Goal: Task Accomplishment & Management: Manage account settings

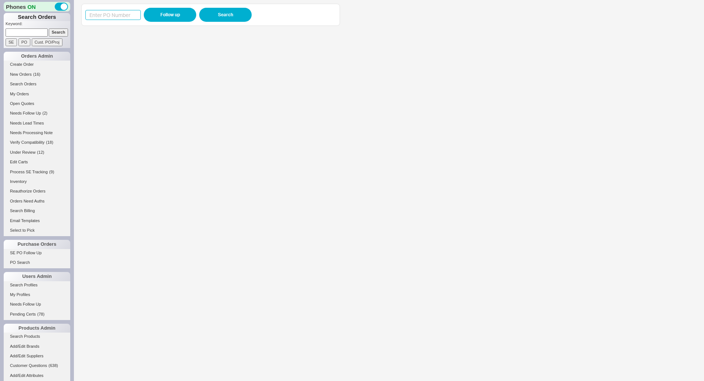
click at [112, 18] on input at bounding box center [112, 15] width 55 height 10
paste input "984921"
type input "984921"
click at [165, 14] on button "Follow up" at bounding box center [170, 15] width 53 height 14
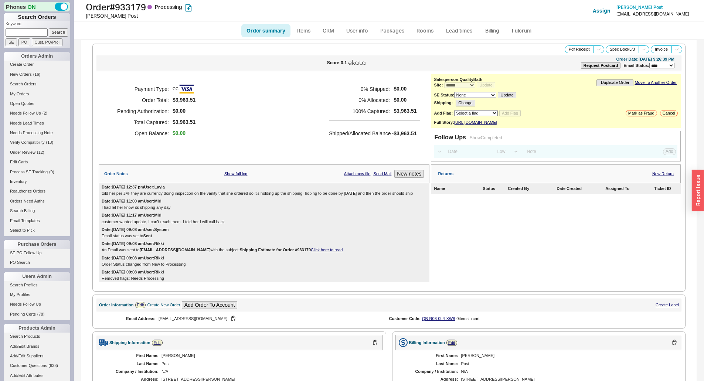
select select "*"
select select "LOW"
select select "3"
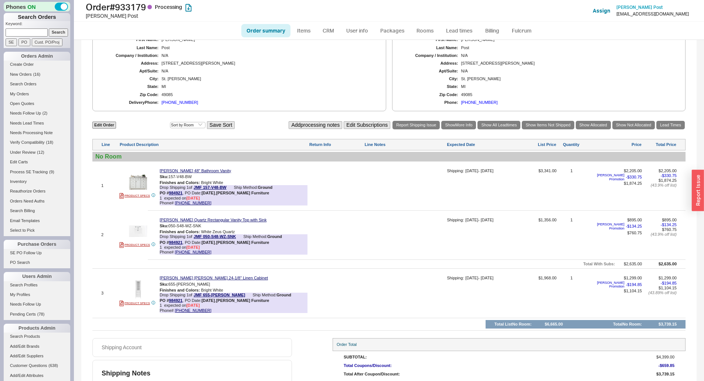
scroll to position [280, 0]
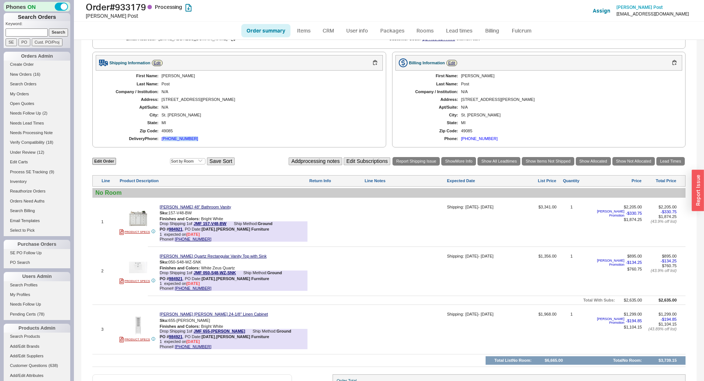
drag, startPoint x: 196, startPoint y: 142, endPoint x: 163, endPoint y: 143, distance: 32.9
click at [163, 141] on div "Delivery Phone: [PHONE_NUMBER]" at bounding box center [239, 138] width 272 height 5
copy div "269) 325-3955"
click at [171, 141] on div "[PHONE_NUMBER]" at bounding box center [180, 138] width 37 height 5
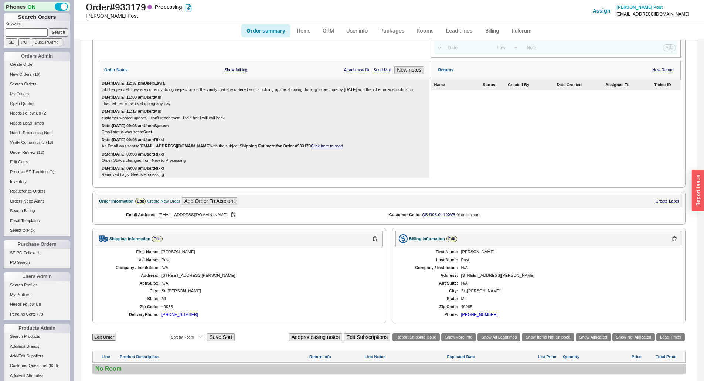
scroll to position [0, 0]
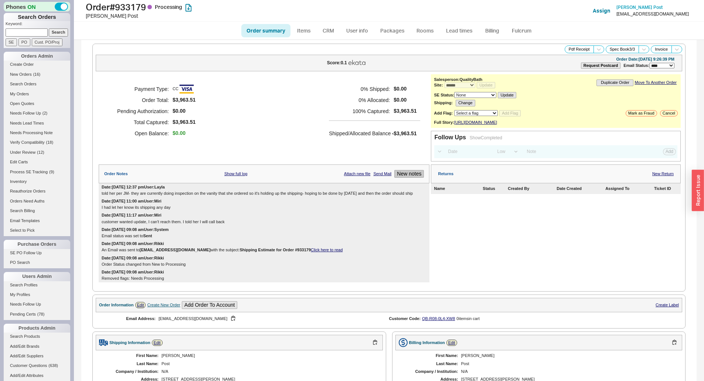
click at [406, 177] on button "New notes" at bounding box center [409, 174] width 30 height 8
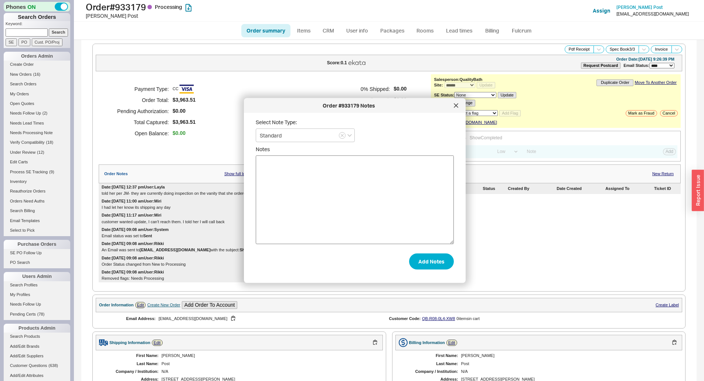
click at [366, 226] on textarea "Notes" at bounding box center [355, 200] width 198 height 89
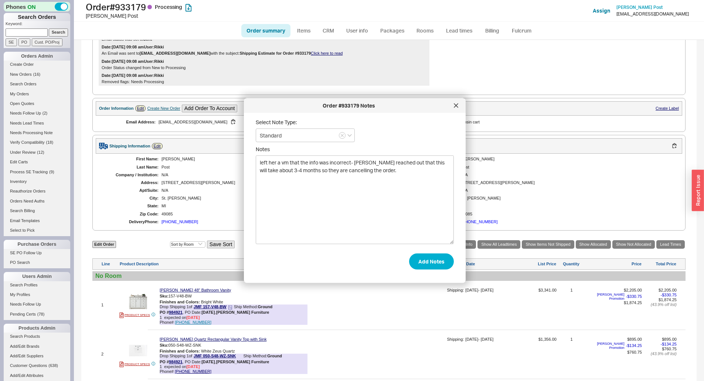
scroll to position [259, 0]
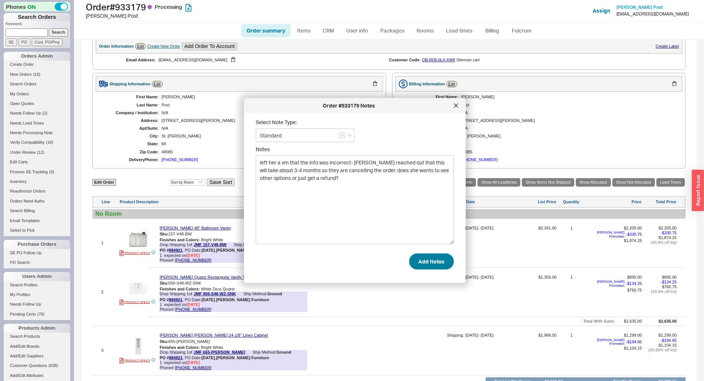
type textarea "left her a vm that the info was incorrect- [PERSON_NAME] reached out that this …"
click at [416, 263] on button "Add Notes" at bounding box center [431, 261] width 45 height 16
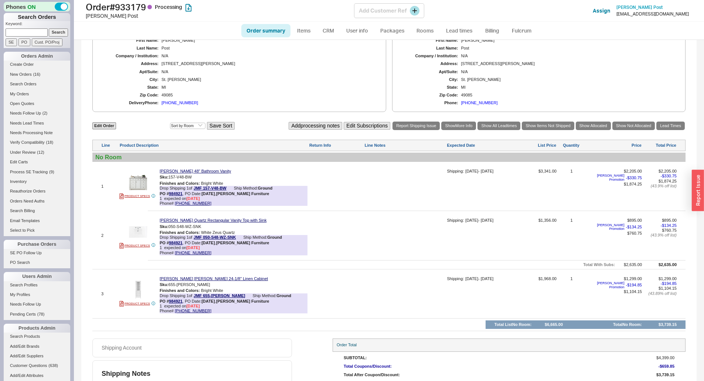
scroll to position [262, 0]
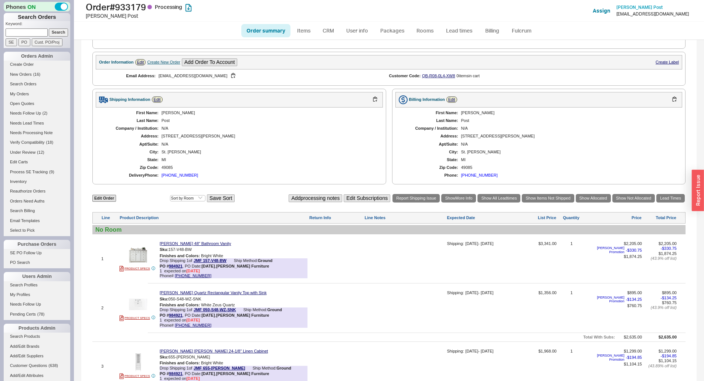
click at [309, 38] on ul "Order summary Items CRM User info Packages Rooms Lead times Billing Fulcrum" at bounding box center [389, 31] width 302 height 18
click at [311, 22] on ul "Order summary Items CRM User info Packages Rooms Lead times Billing Fulcrum" at bounding box center [389, 31] width 302 height 18
click at [308, 30] on link "Items" at bounding box center [304, 30] width 24 height 13
select select "3"
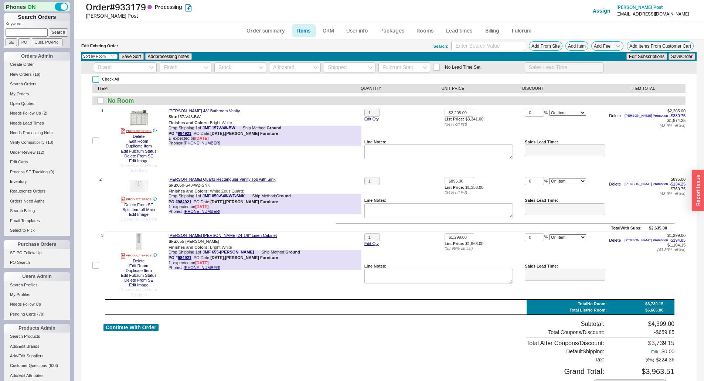
click at [98, 78] on input "Check All" at bounding box center [95, 79] width 7 height 7
checkbox input "true"
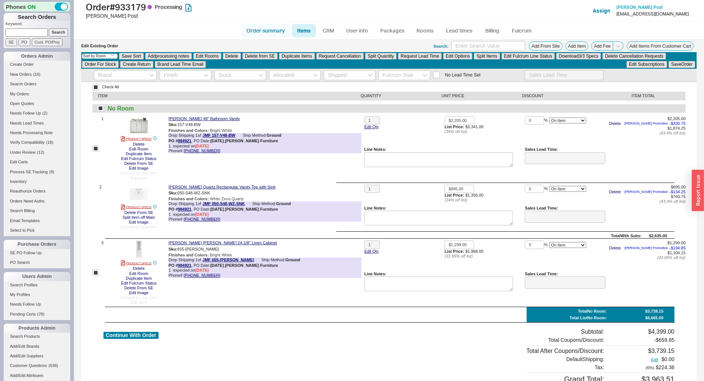
click at [248, 32] on link "Order summary" at bounding box center [265, 30] width 49 height 13
select select "*"
select select "LOW"
select select "3"
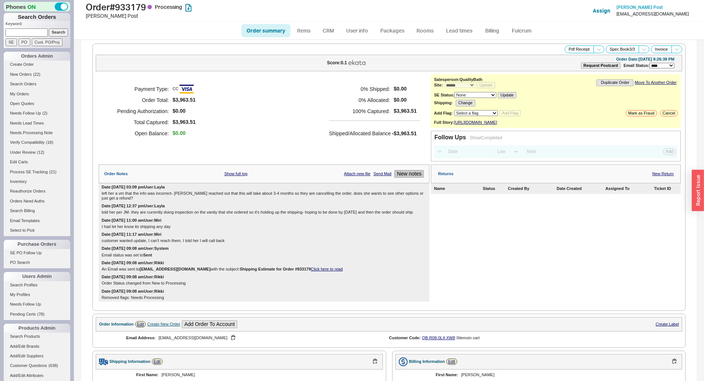
click at [407, 178] on button "New notes" at bounding box center [409, 174] width 30 height 8
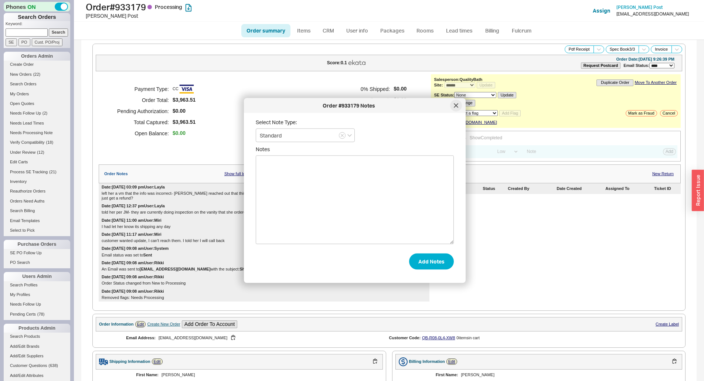
click at [455, 108] on div at bounding box center [456, 106] width 12 height 12
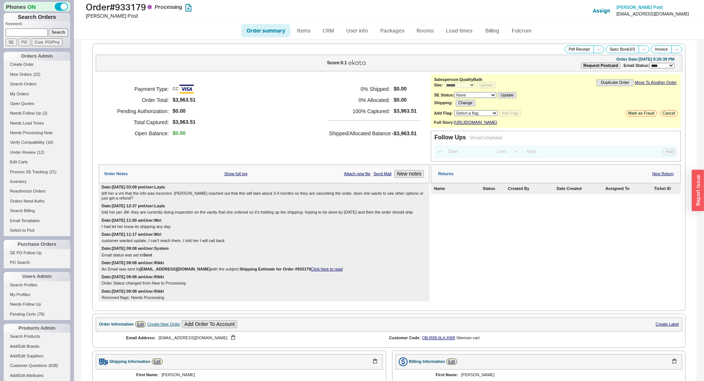
click at [433, 263] on div "Returns New Return Name Status Created By Date Created Assigned To Ticket ID" at bounding box center [556, 233] width 250 height 137
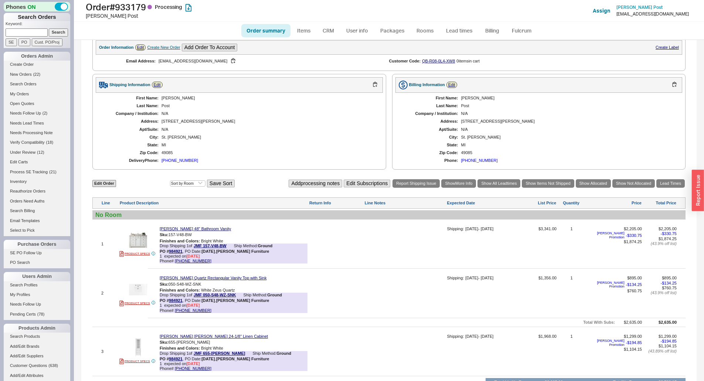
scroll to position [373, 0]
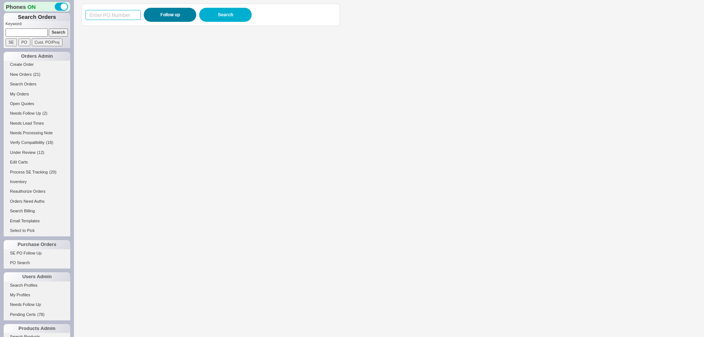
drag, startPoint x: 0, startPoint y: 0, endPoint x: 155, endPoint y: 19, distance: 155.7
click at [117, 12] on input at bounding box center [112, 15] width 55 height 10
paste input "985700"
type input "985700"
click at [156, 19] on button "Follow up" at bounding box center [170, 15] width 53 height 14
